Goal: Find specific page/section: Find specific page/section

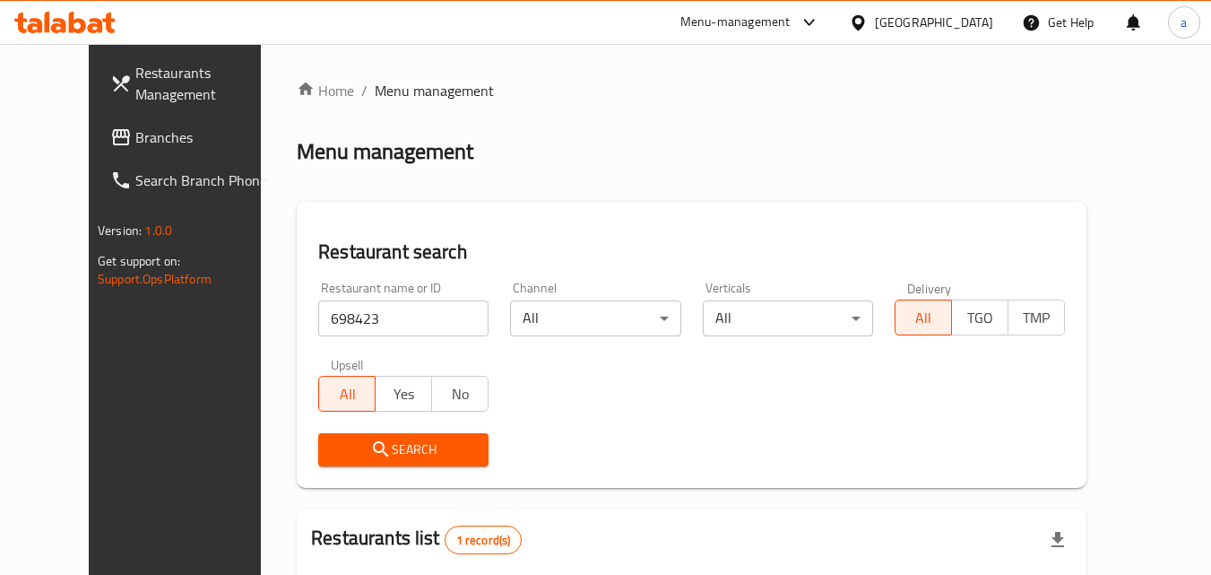
click at [925, 16] on div "[GEOGRAPHIC_DATA]" at bounding box center [934, 23] width 118 height 20
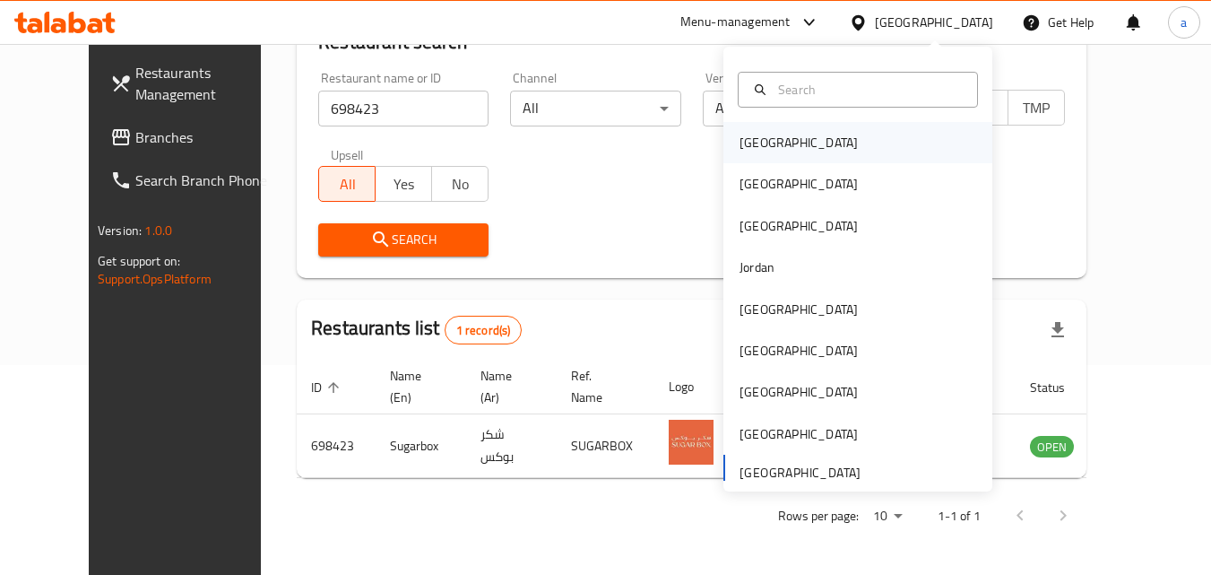
click at [817, 131] on div "Bahrain" at bounding box center [857, 142] width 269 height 41
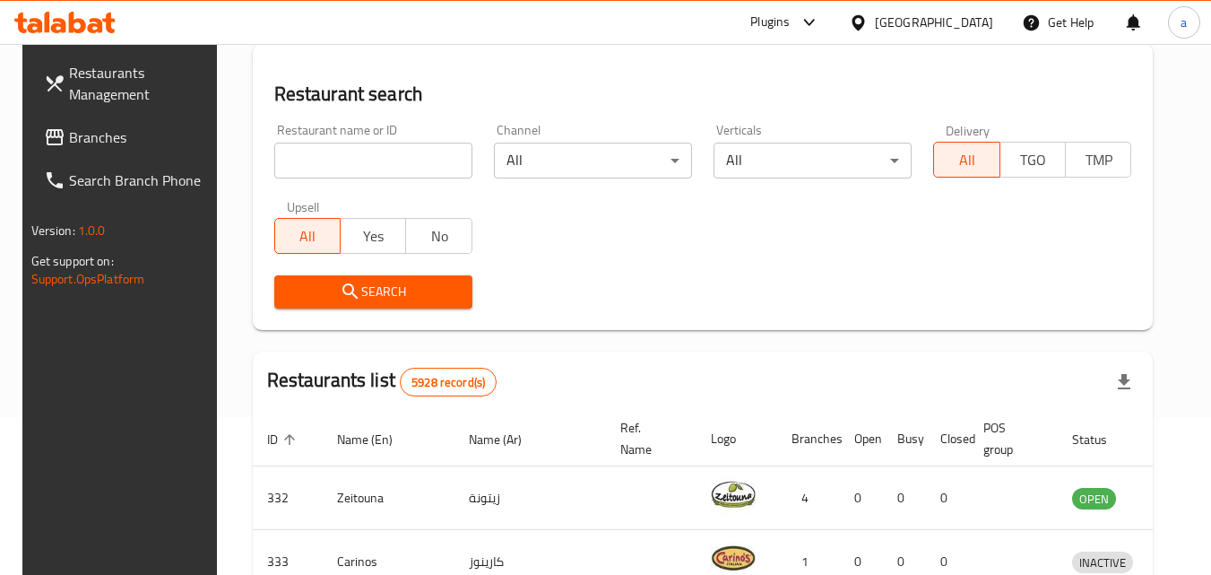
scroll to position [210, 0]
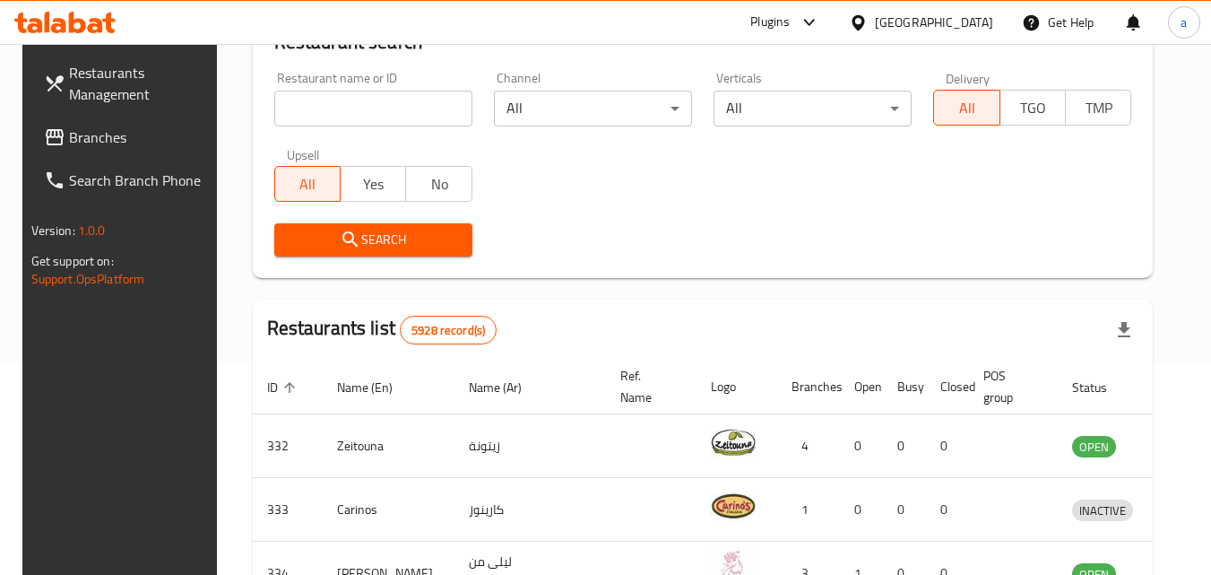
click at [308, 108] on input "search" at bounding box center [373, 109] width 198 height 36
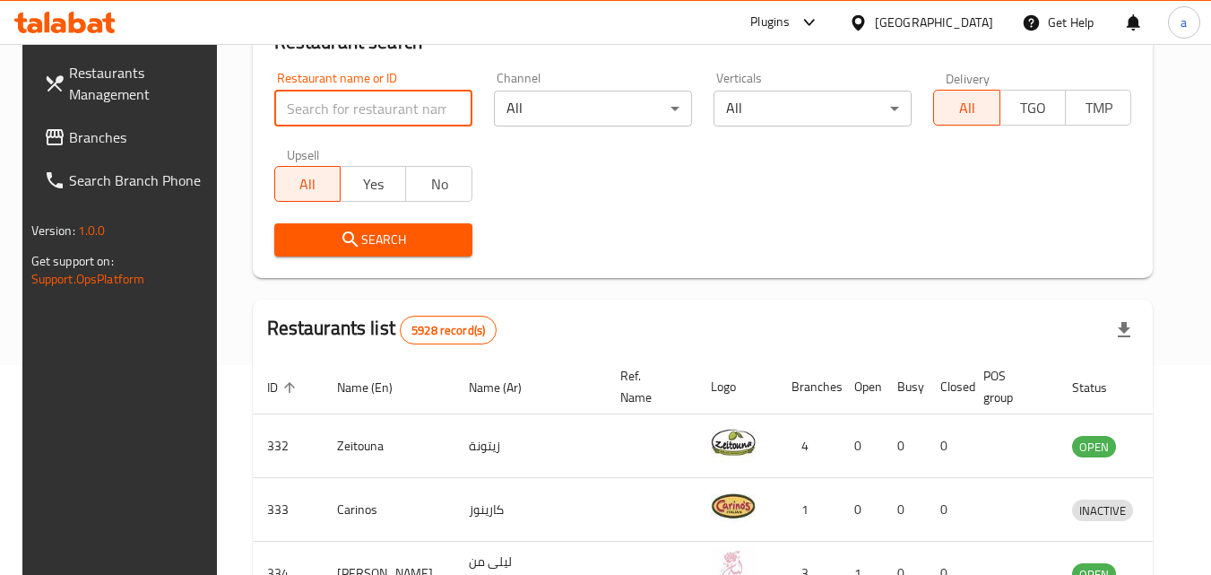
click at [101, 126] on span "Branches" at bounding box center [140, 137] width 142 height 22
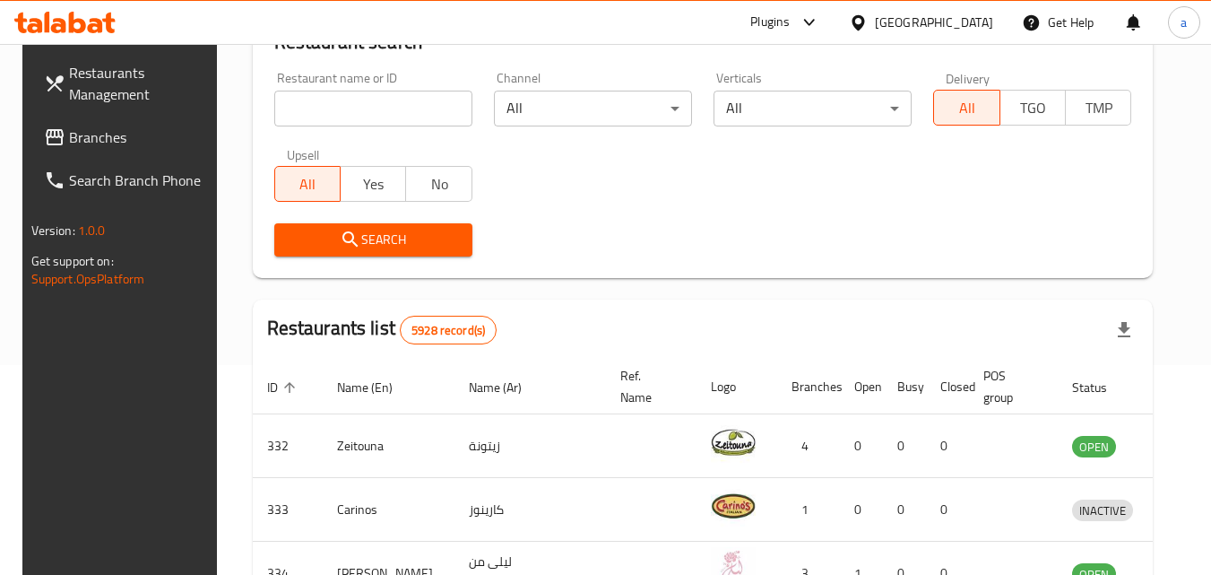
click at [99, 135] on span "Branches" at bounding box center [140, 137] width 142 height 22
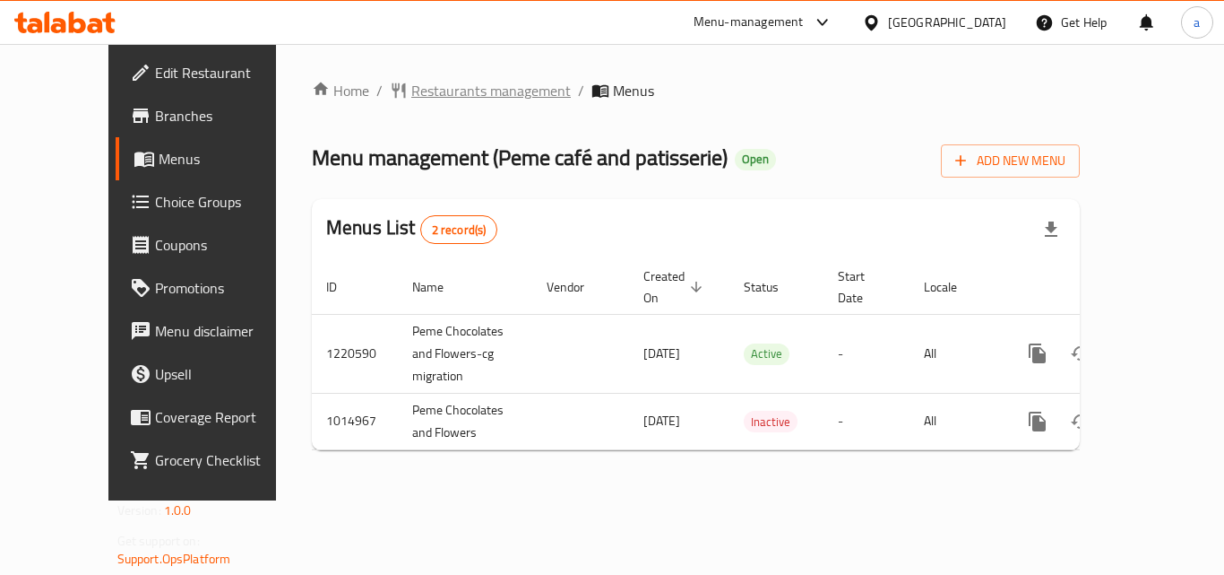
click at [411, 95] on span "Restaurants management" at bounding box center [491, 91] width 160 height 22
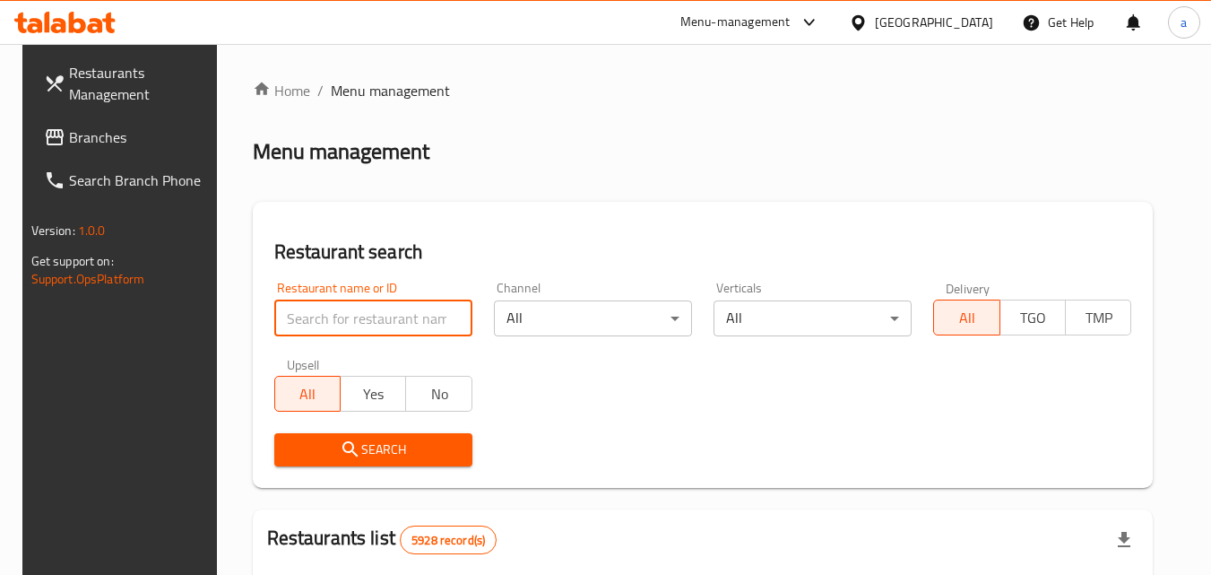
click at [332, 324] on input "search" at bounding box center [373, 318] width 198 height 36
paste input "660819"
type input "660819"
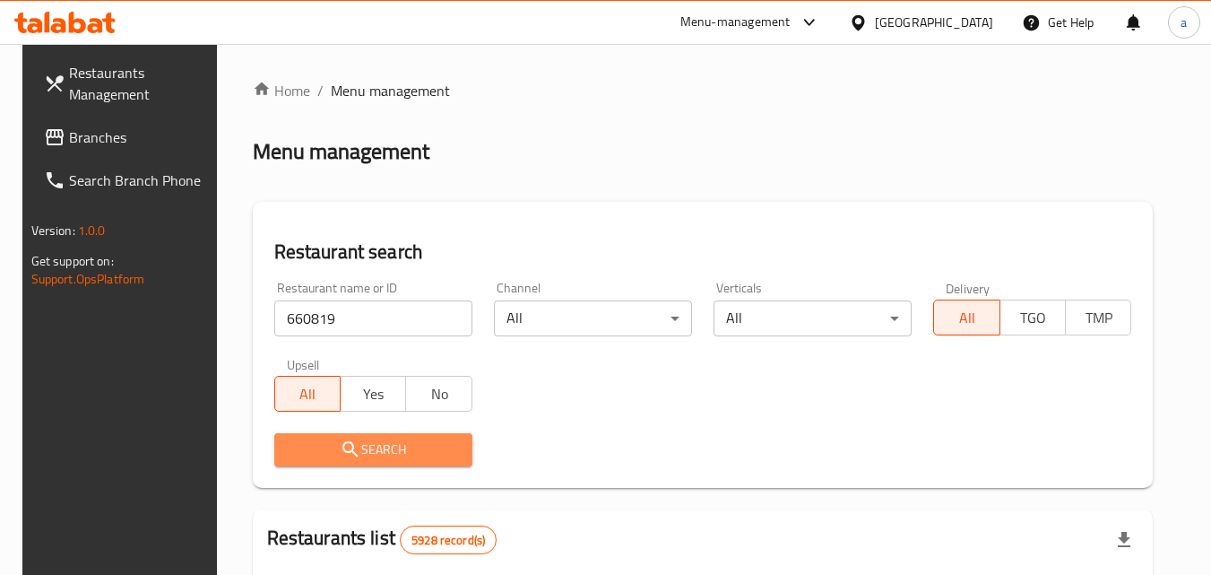
click at [370, 451] on span "Search" at bounding box center [373, 449] width 169 height 22
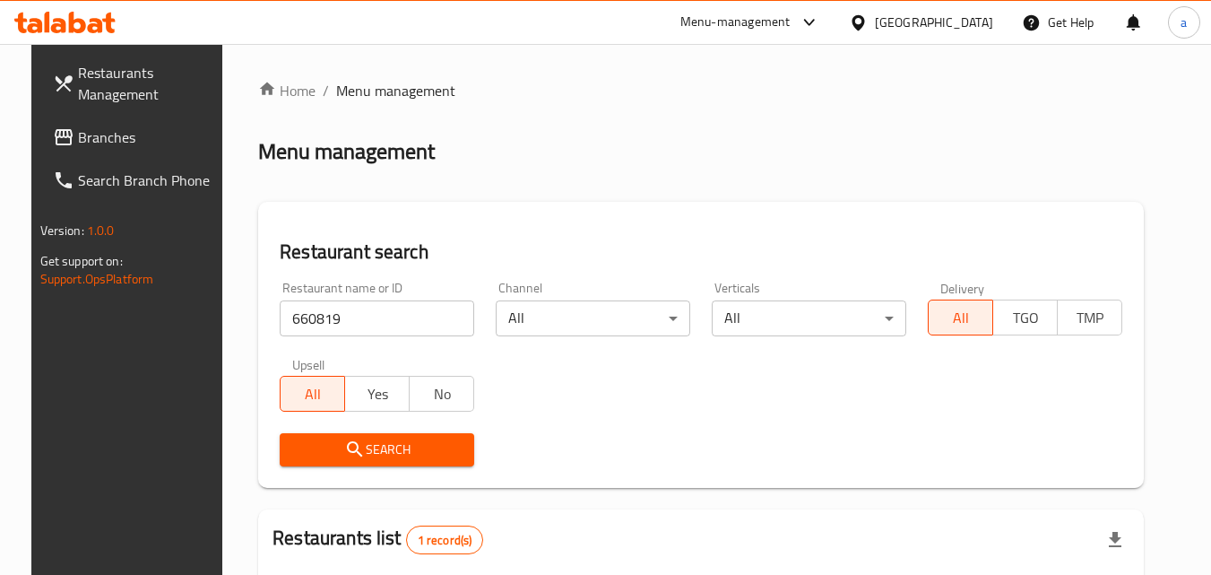
scroll to position [210, 0]
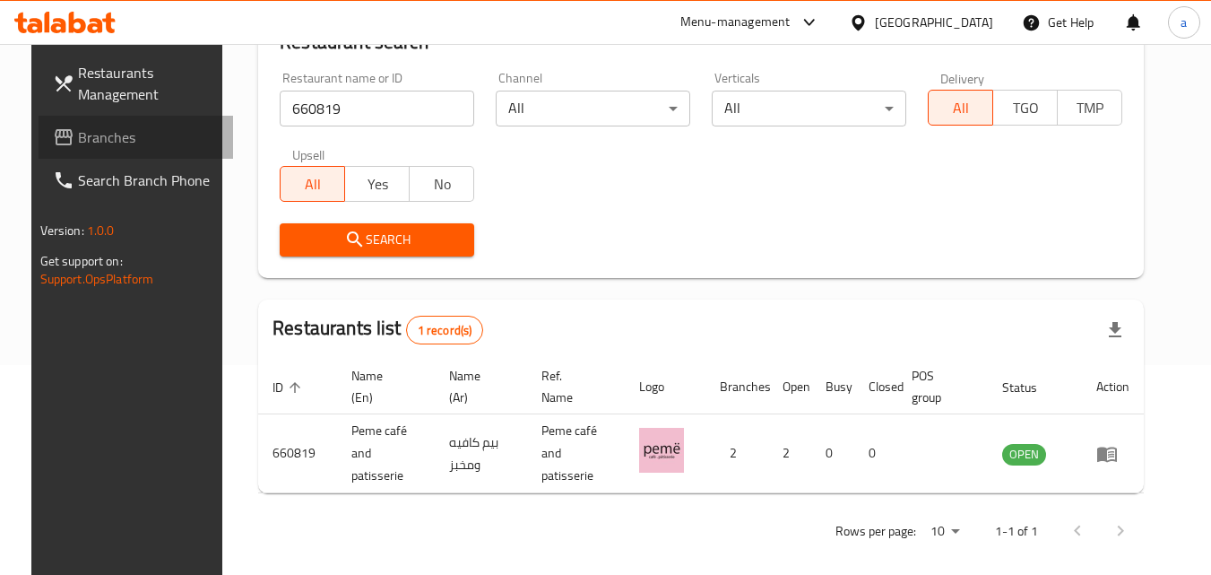
click at [158, 127] on span "Branches" at bounding box center [149, 137] width 142 height 22
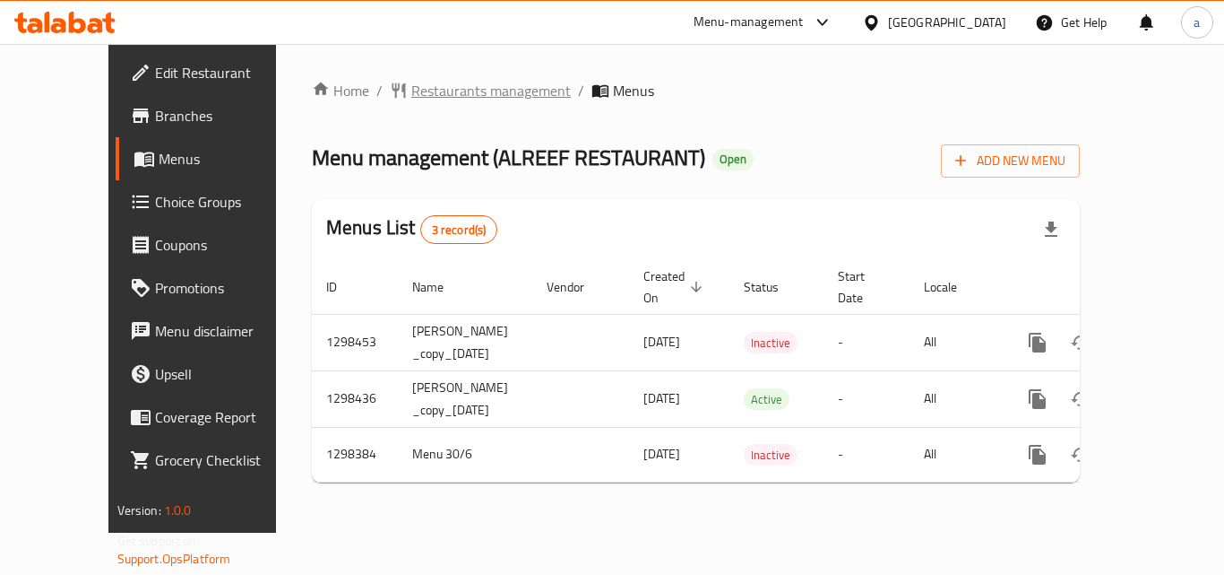
click at [420, 84] on span "Restaurants management" at bounding box center [491, 91] width 160 height 22
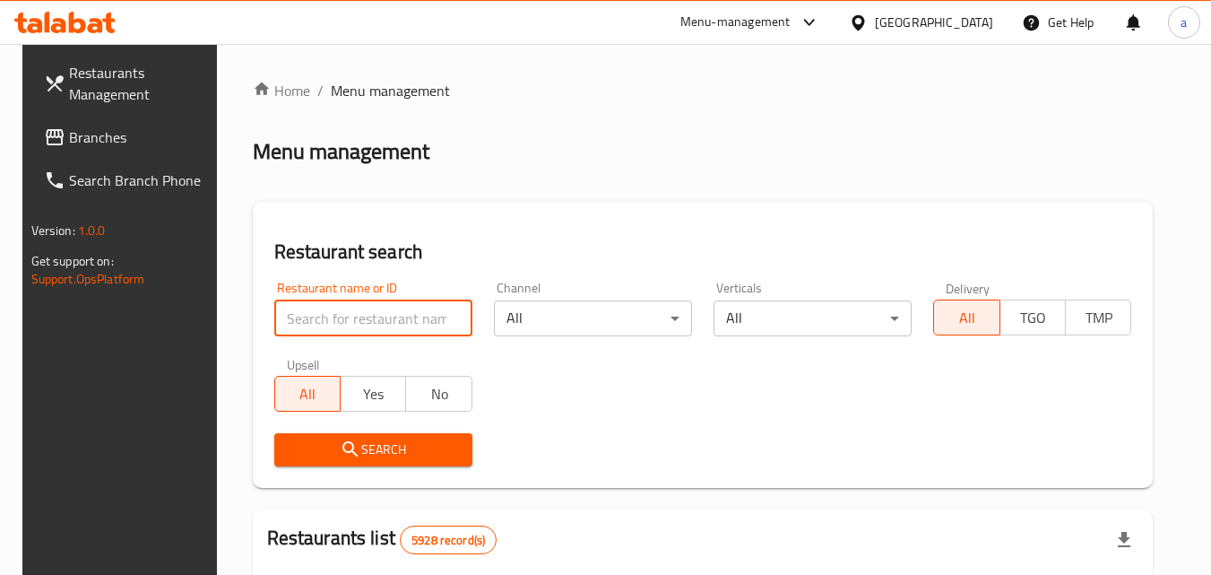
click at [385, 300] on input "search" at bounding box center [373, 318] width 198 height 36
paste input "700917"
type input "700917"
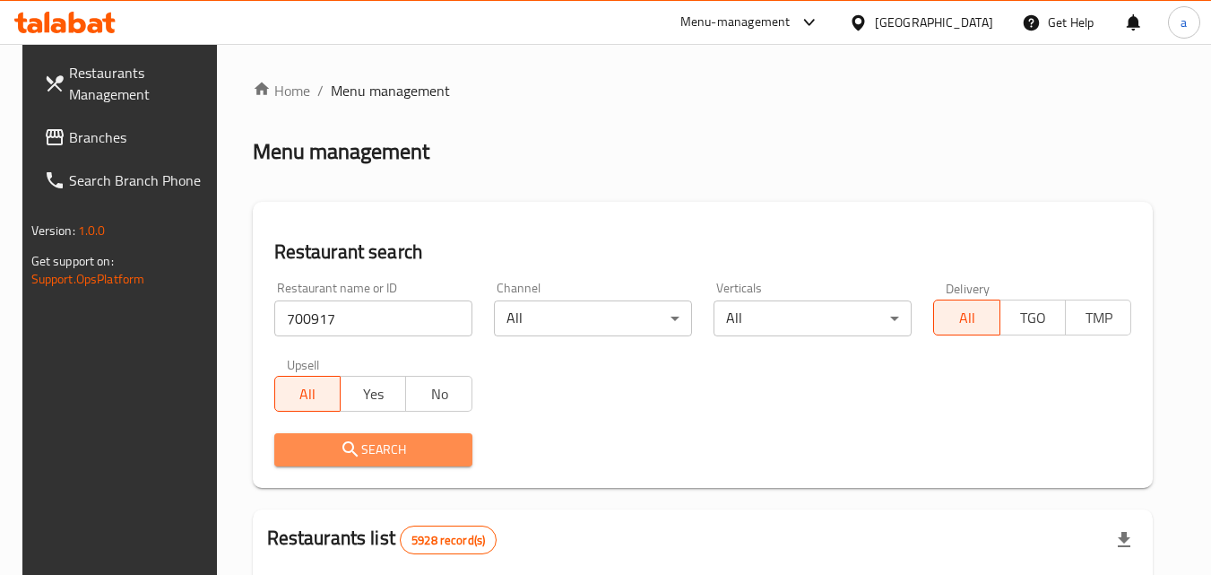
click at [410, 451] on span "Search" at bounding box center [373, 449] width 169 height 22
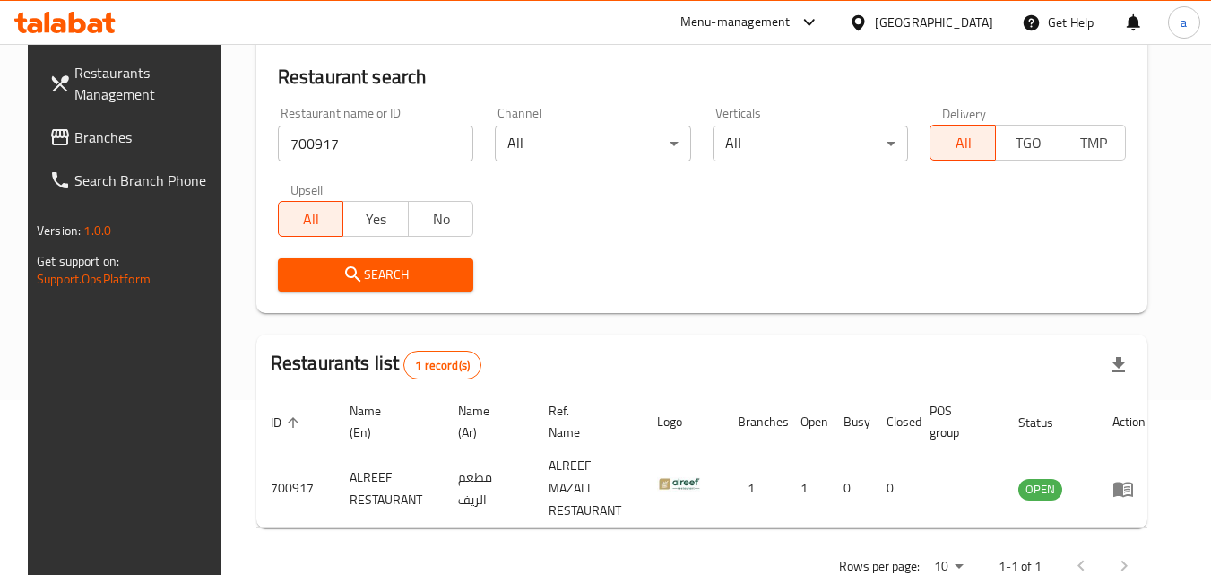
scroll to position [210, 0]
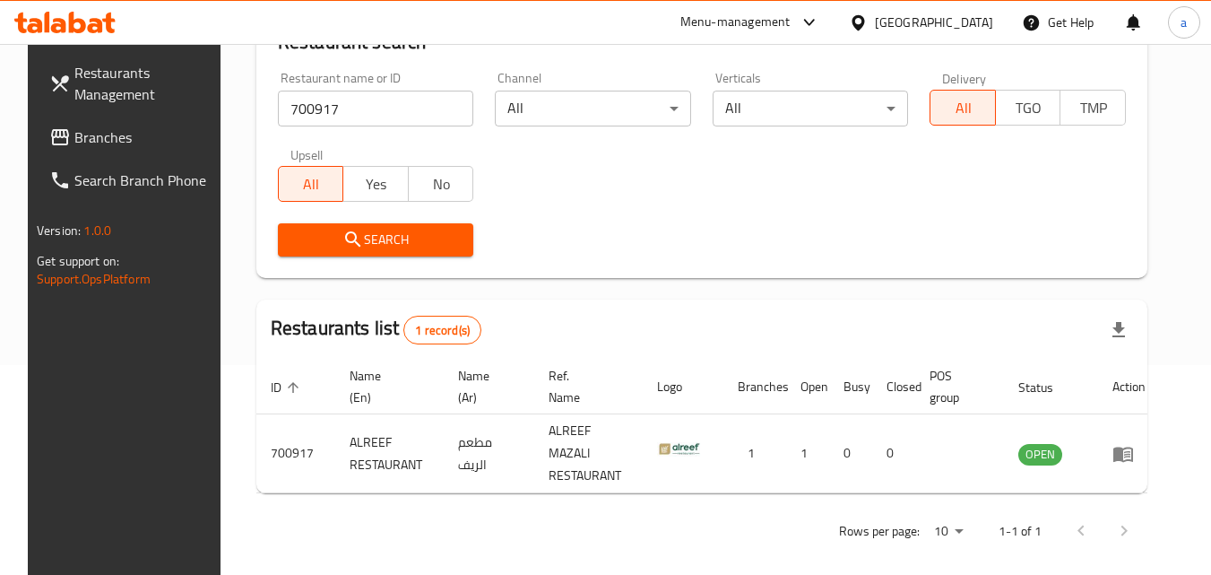
click at [958, 23] on div "[GEOGRAPHIC_DATA]" at bounding box center [934, 23] width 118 height 20
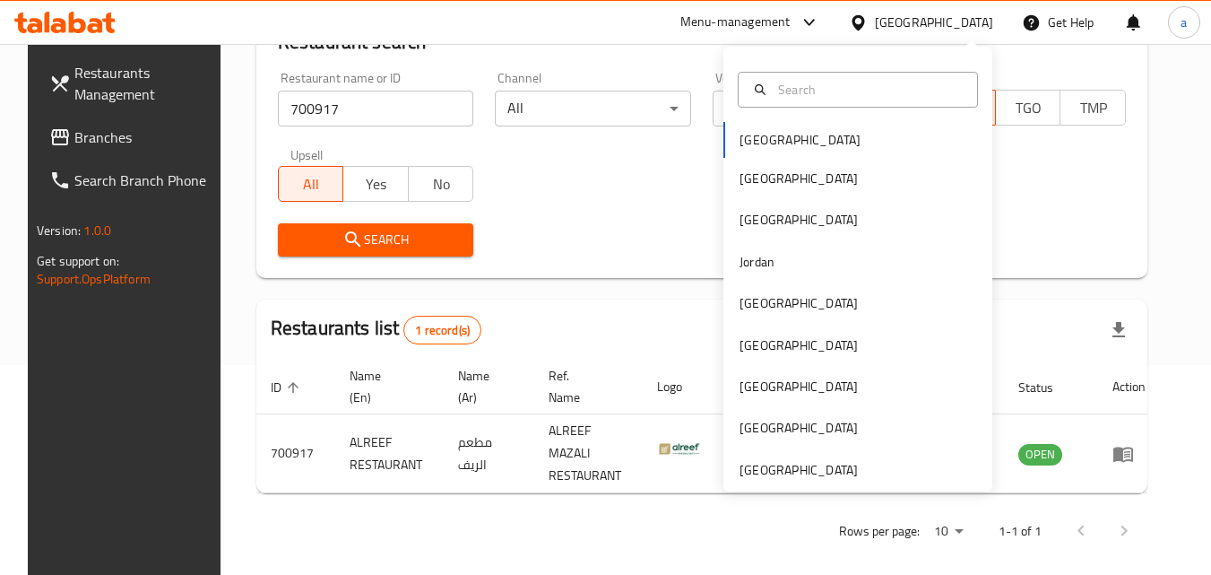
click at [921, 489] on div "Bahrain Egypt Iraq Jordan Kuwait Oman Qatar Saudi Arabia United Arab Emirates" at bounding box center [857, 269] width 269 height 445
click at [800, 475] on div "United Arab Emirates" at bounding box center [799, 470] width 118 height 20
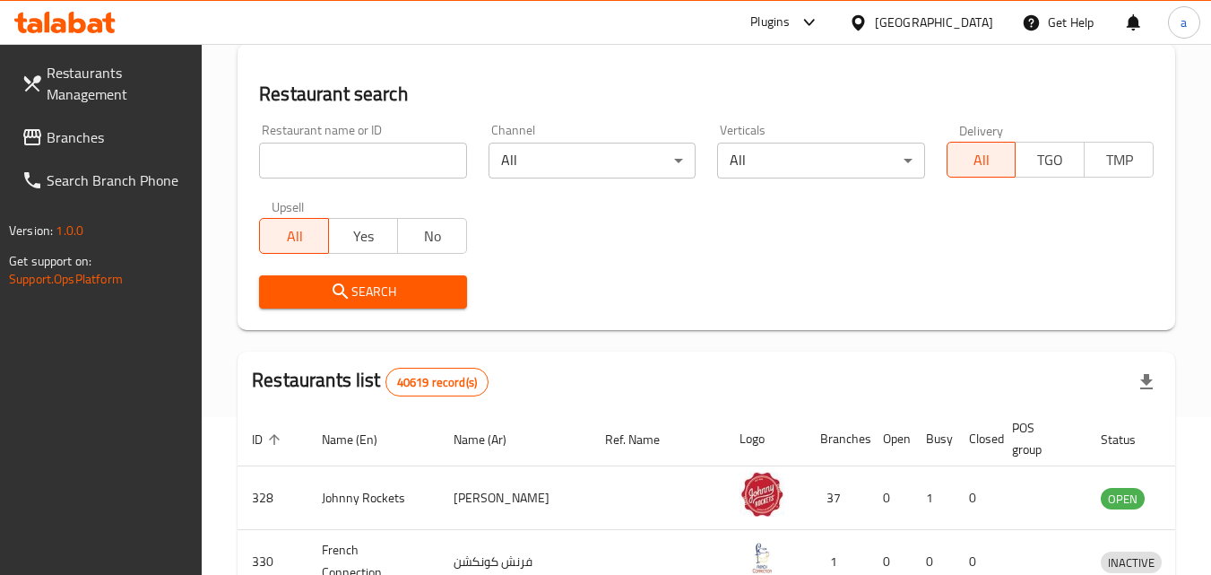
scroll to position [210, 0]
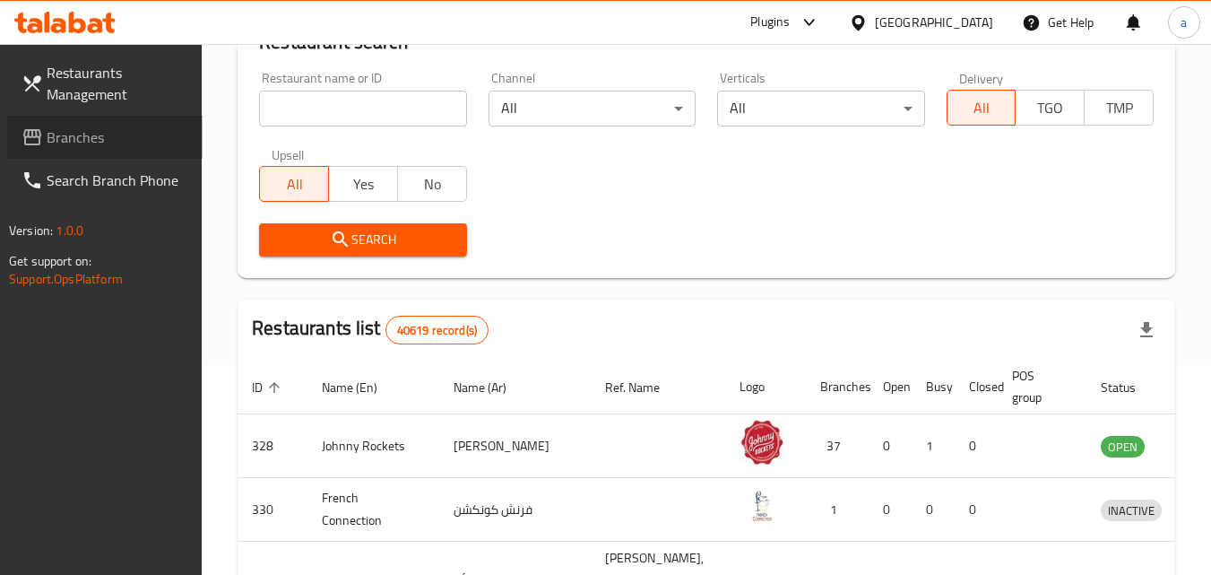
click at [73, 144] on span "Branches" at bounding box center [118, 137] width 142 height 22
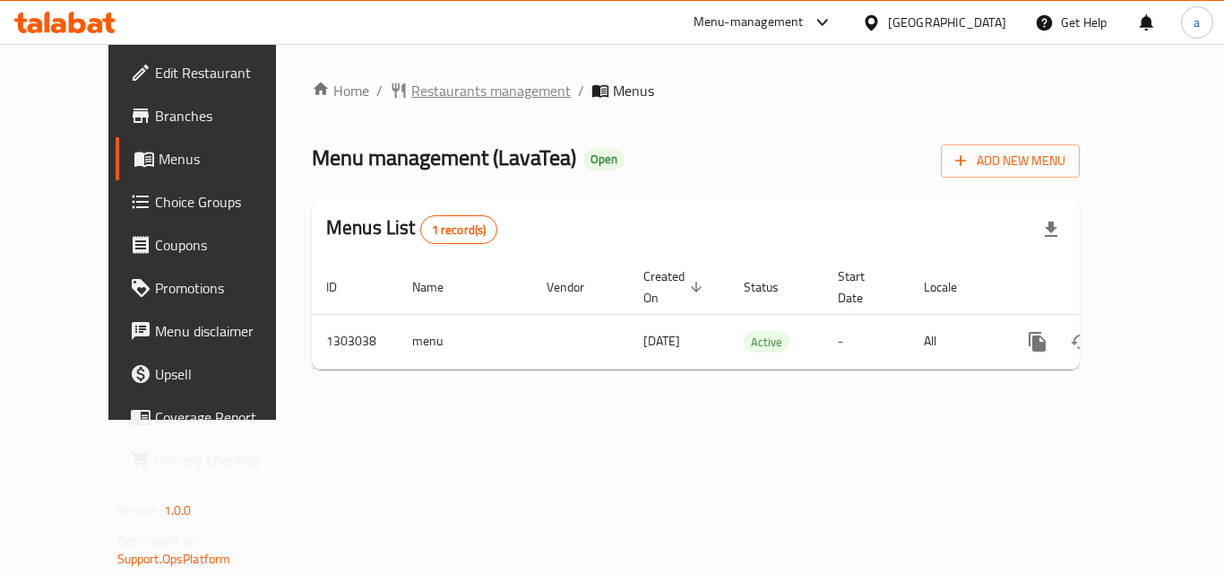
click at [440, 98] on span "Restaurants management" at bounding box center [491, 91] width 160 height 22
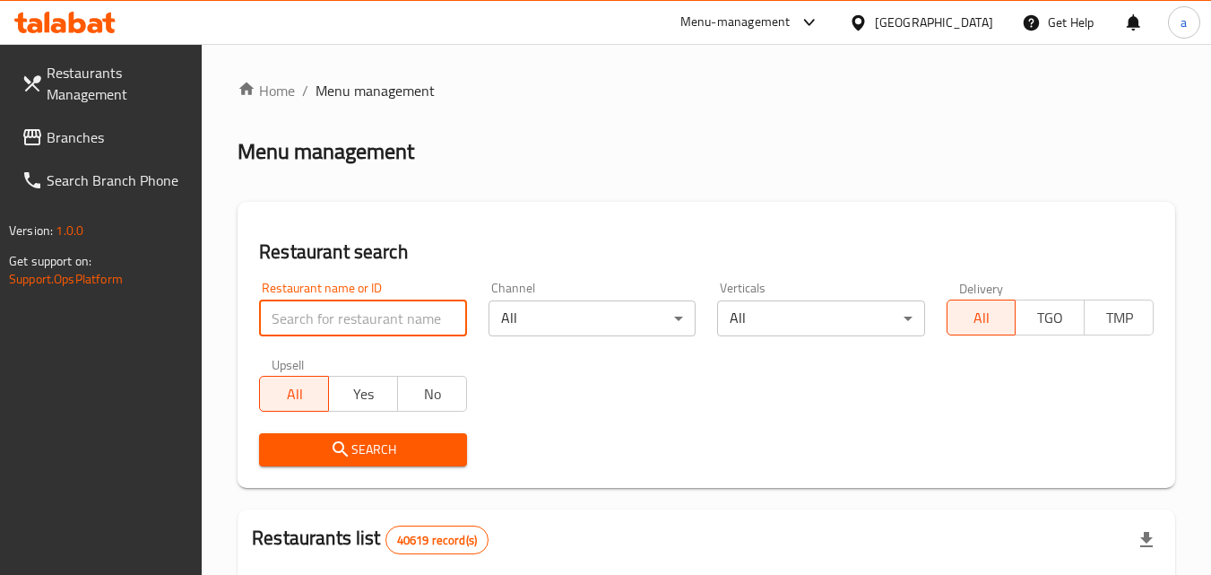
click at [363, 316] on input "search" at bounding box center [362, 318] width 207 height 36
paste input "702674"
type input "702674"
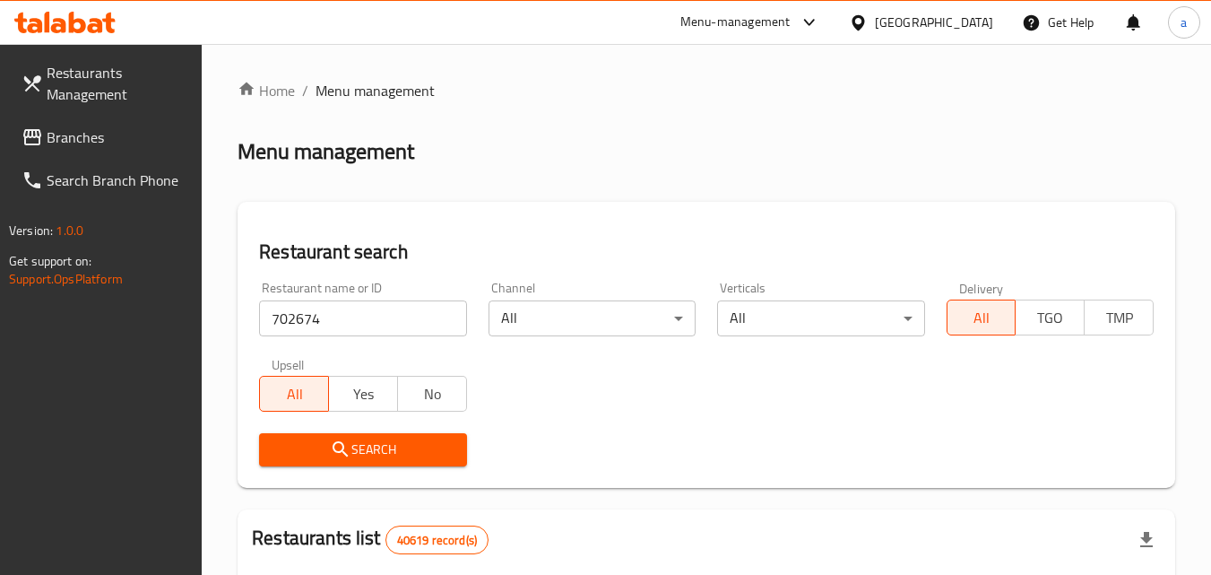
click at [402, 443] on span "Search" at bounding box center [362, 449] width 178 height 22
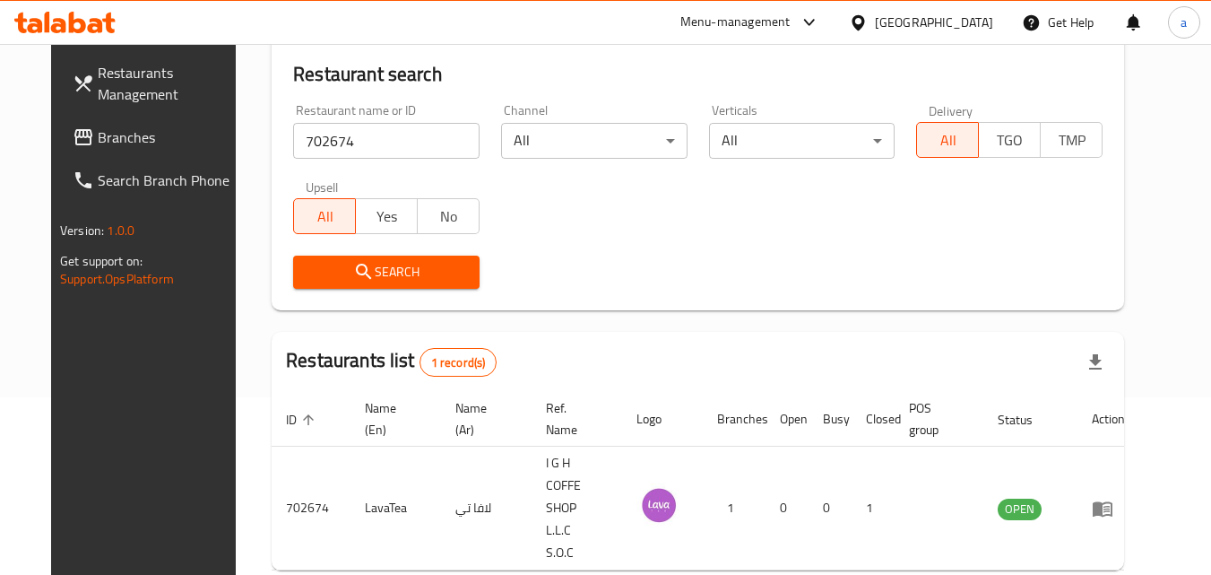
scroll to position [210, 0]
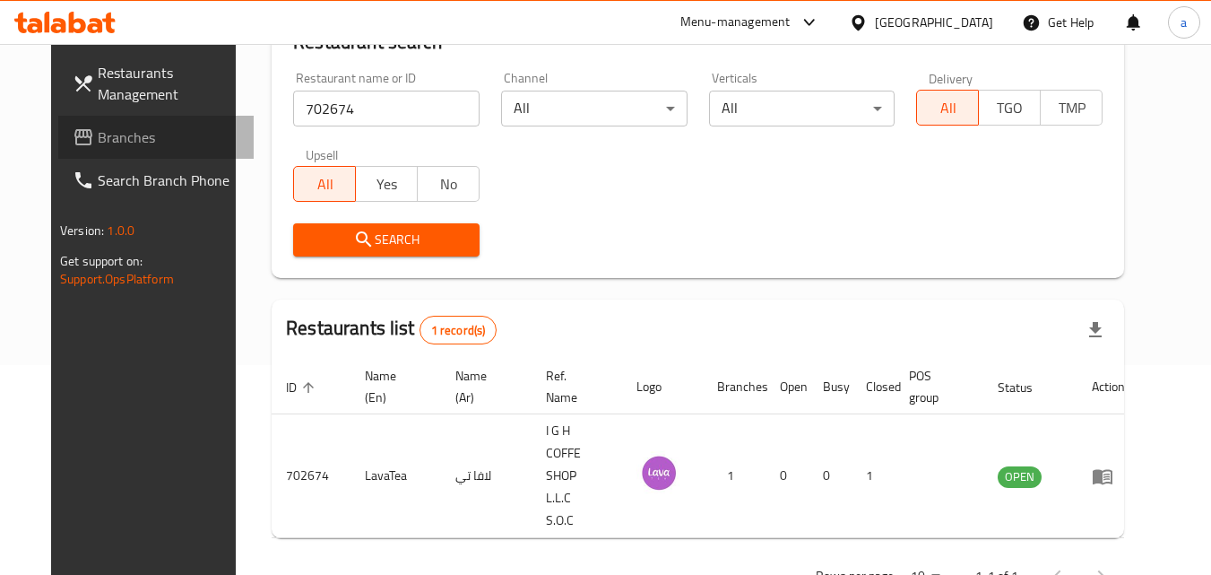
click at [98, 130] on span "Branches" at bounding box center [169, 137] width 142 height 22
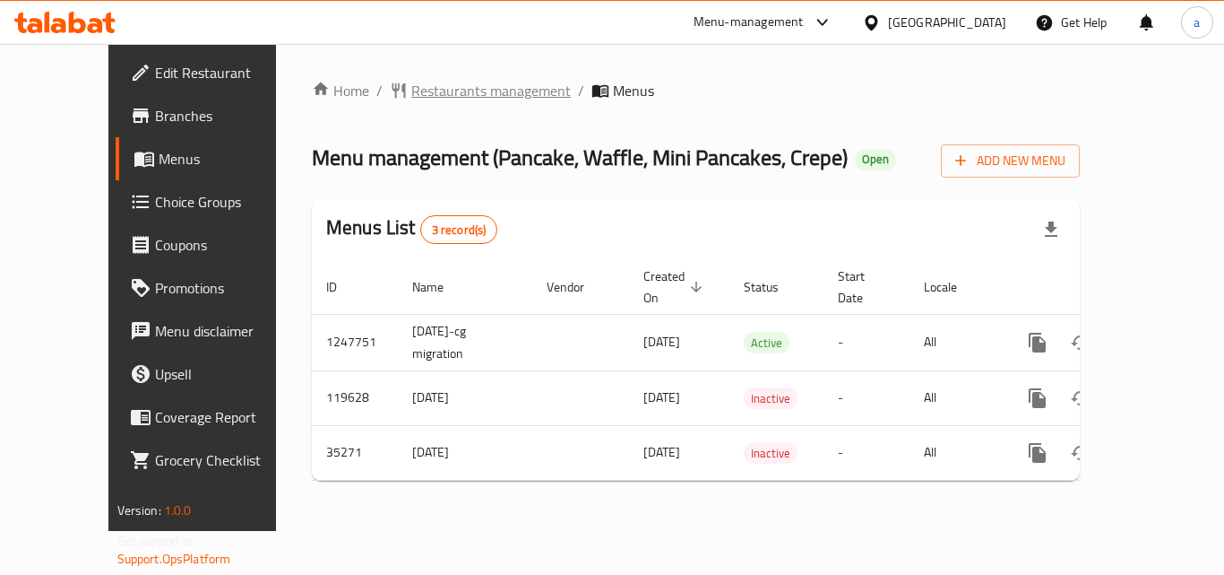
click at [449, 94] on span "Restaurants management" at bounding box center [491, 91] width 160 height 22
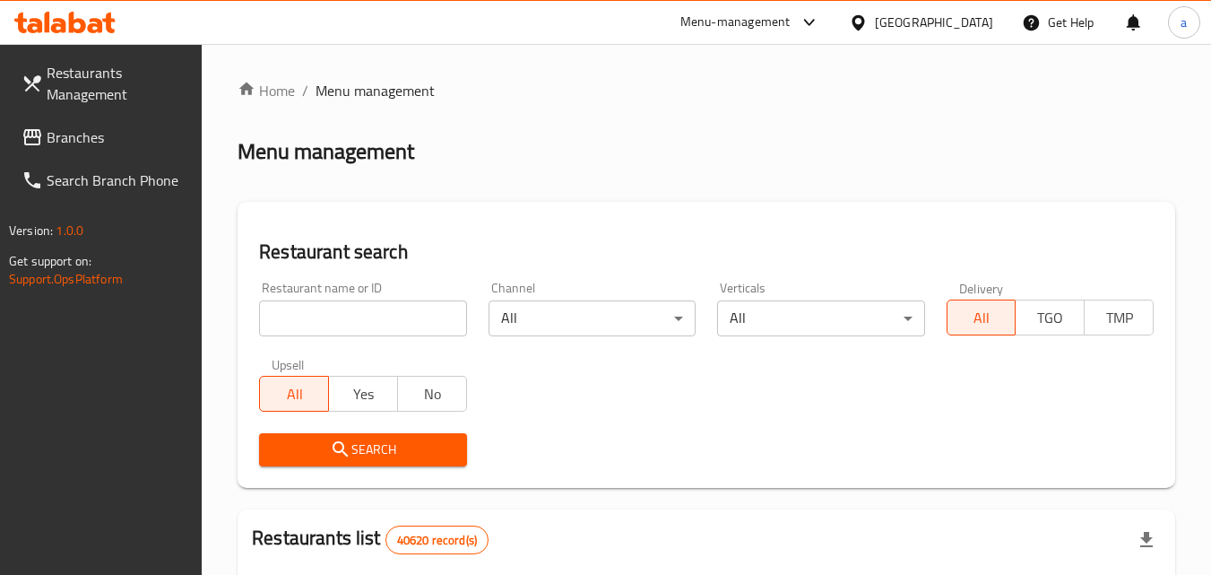
click at [400, 320] on input "search" at bounding box center [362, 318] width 207 height 36
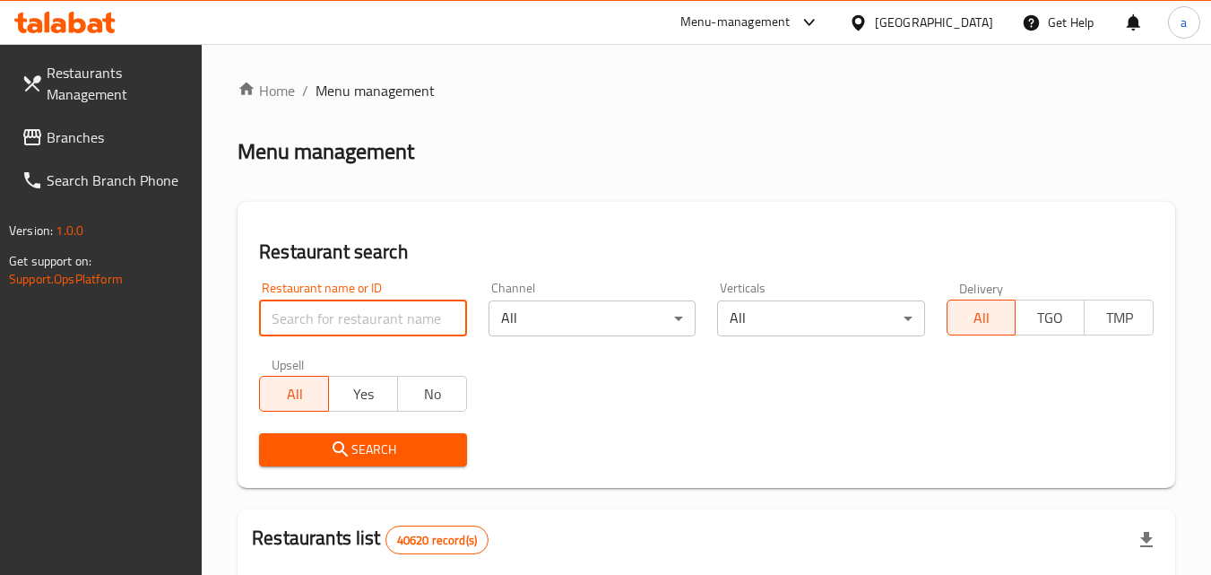
paste input "18181"
type input "18181"
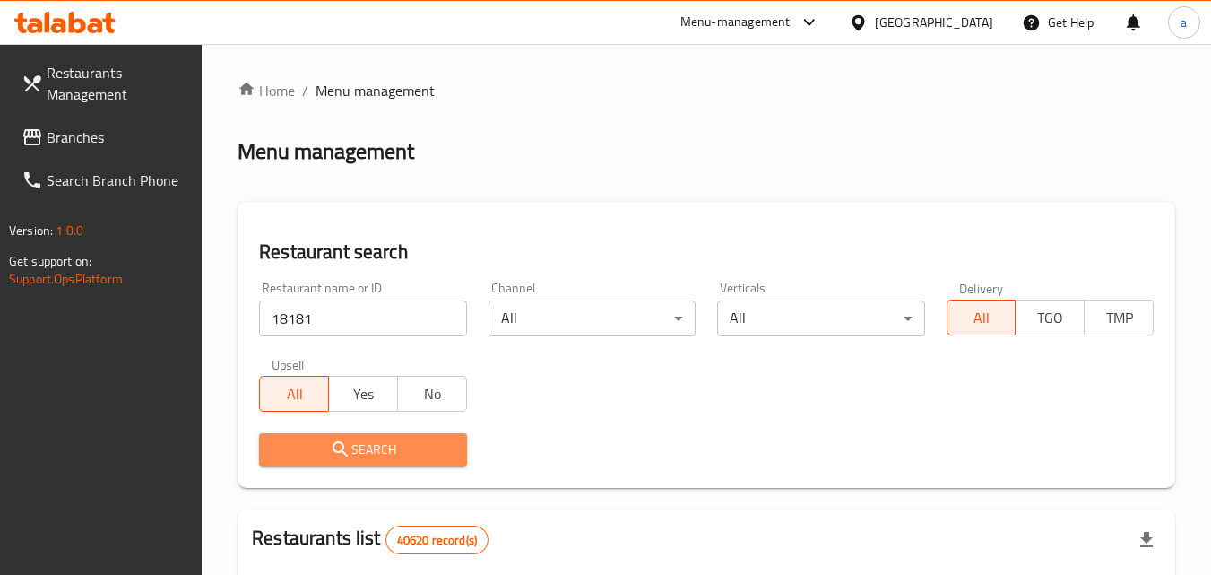
click at [379, 461] on button "Search" at bounding box center [362, 449] width 207 height 33
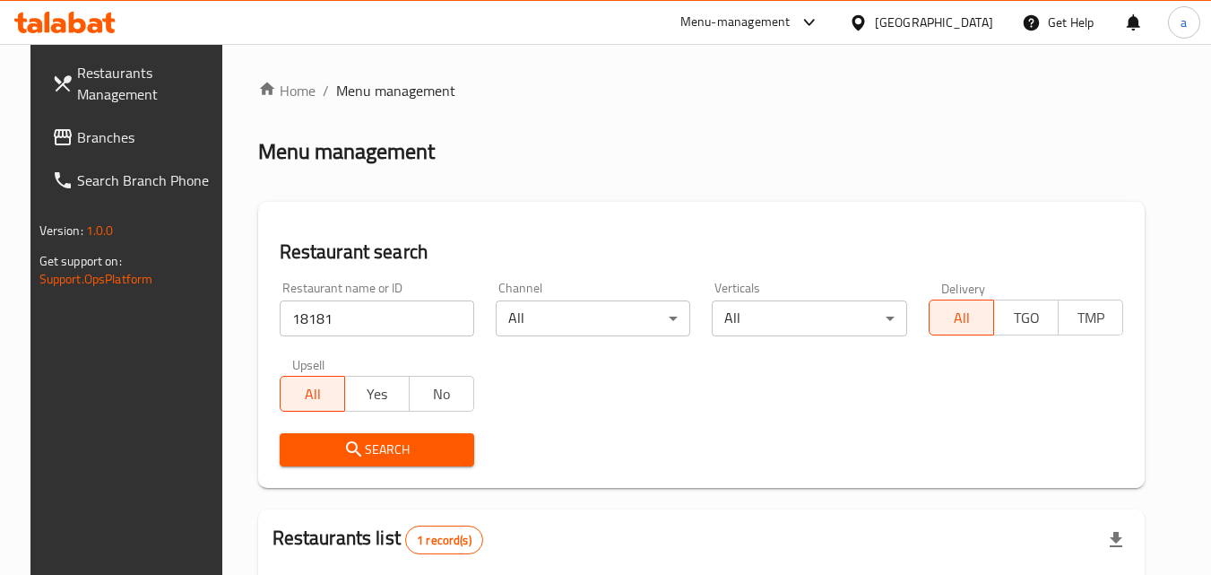
scroll to position [225, 0]
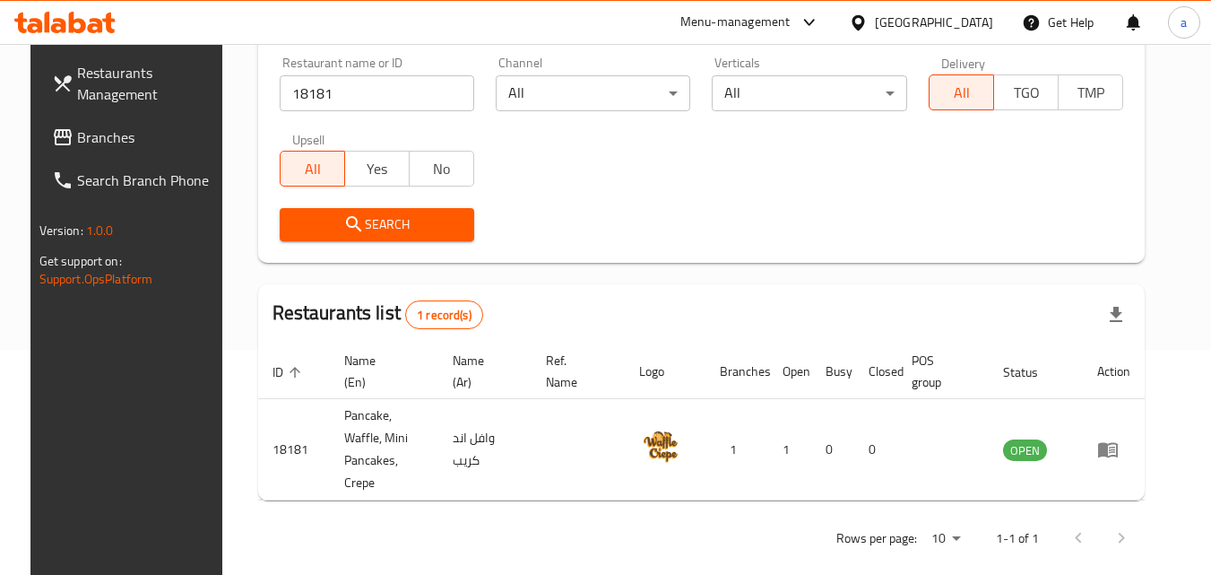
click at [88, 138] on span "Branches" at bounding box center [148, 137] width 142 height 22
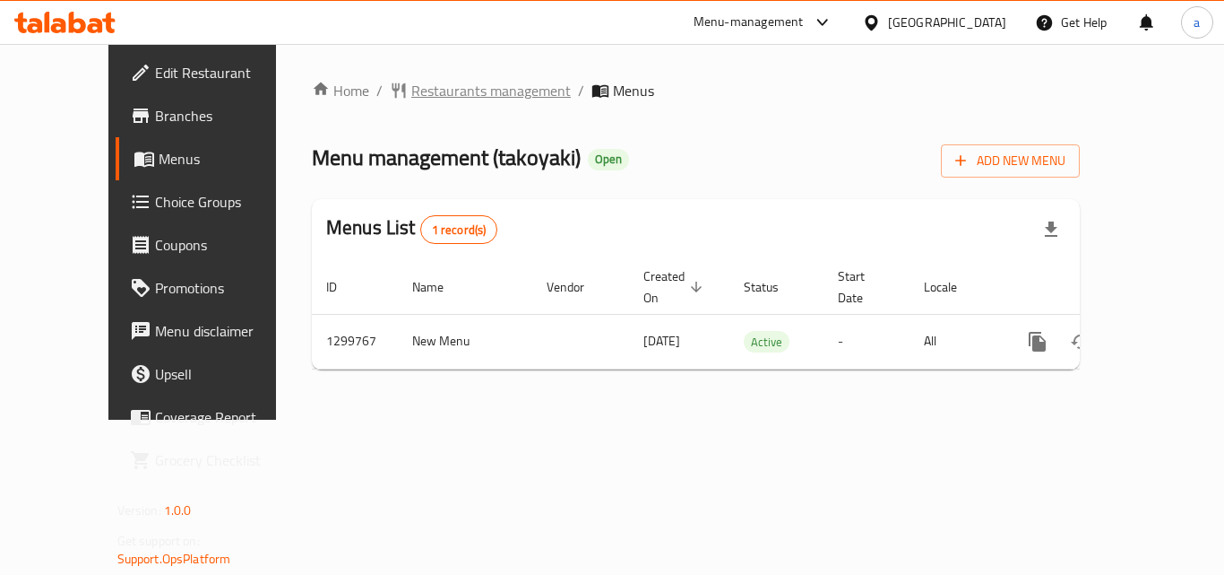
click at [411, 89] on span "Restaurants management" at bounding box center [491, 91] width 160 height 22
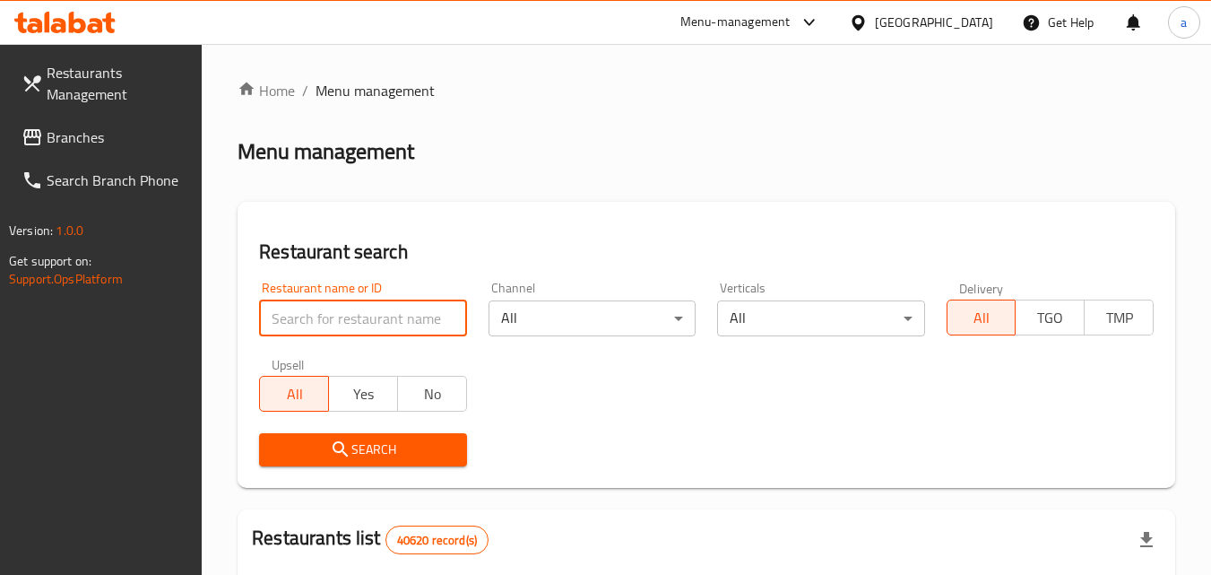
click at [425, 316] on input "search" at bounding box center [362, 318] width 207 height 36
paste input "701504"
type input "701504"
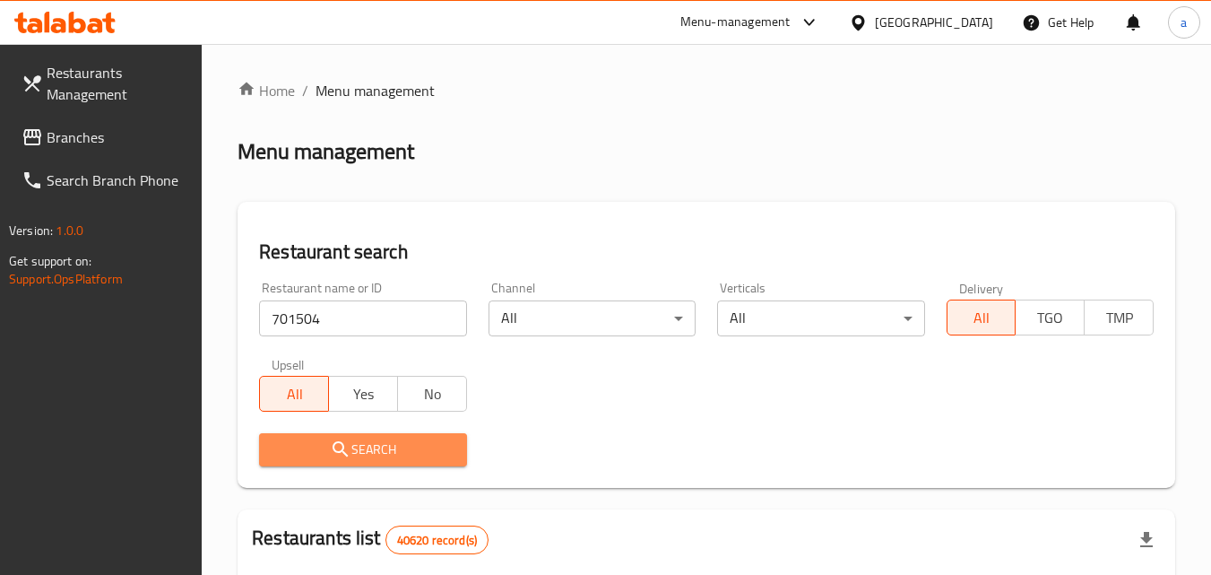
click at [388, 448] on span "Search" at bounding box center [362, 449] width 178 height 22
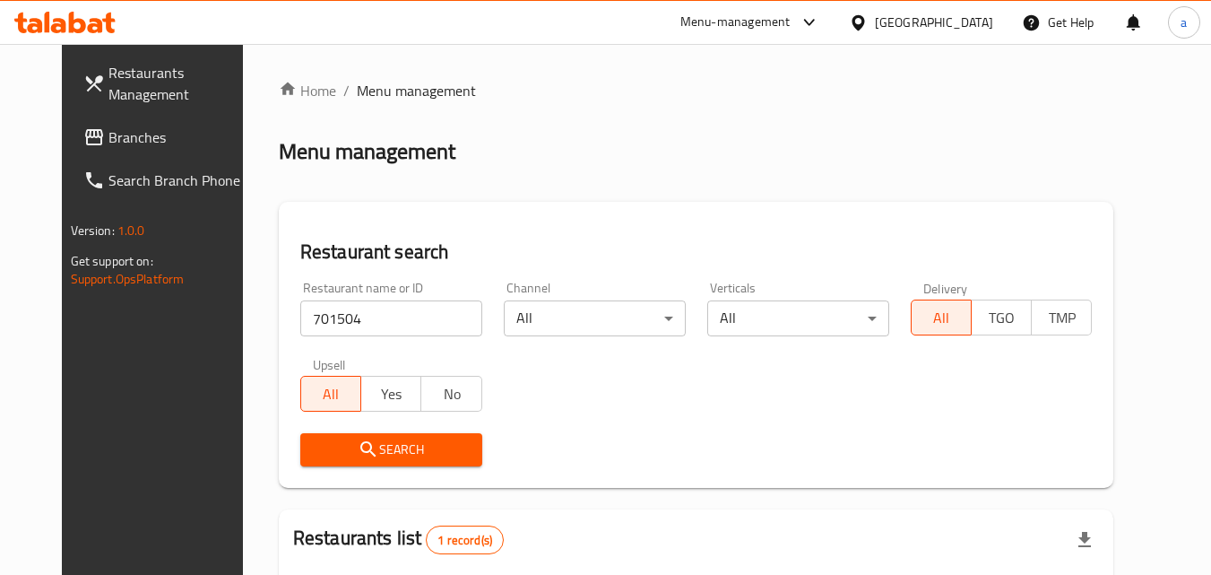
scroll to position [210, 0]
